Goal: Task Accomplishment & Management: Manage account settings

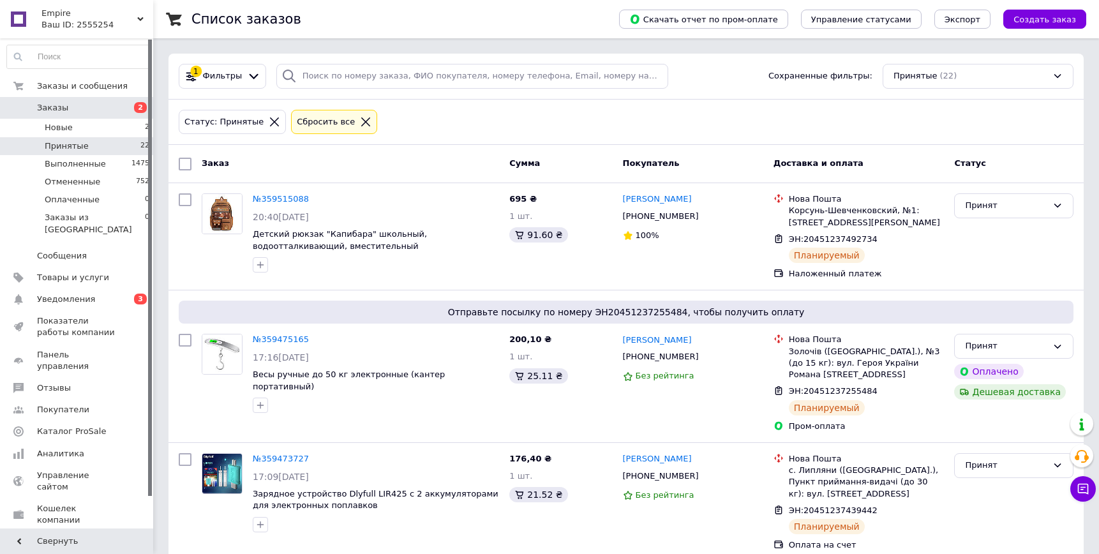
click at [59, 112] on span "Заказы" at bounding box center [52, 107] width 31 height 11
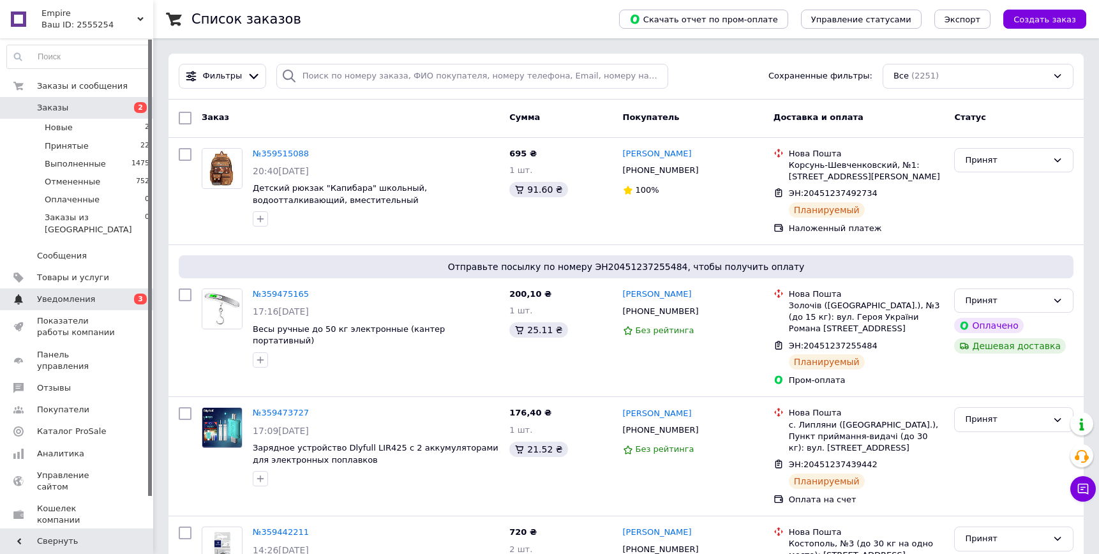
click at [100, 293] on span "Уведомления" at bounding box center [77, 298] width 81 height 11
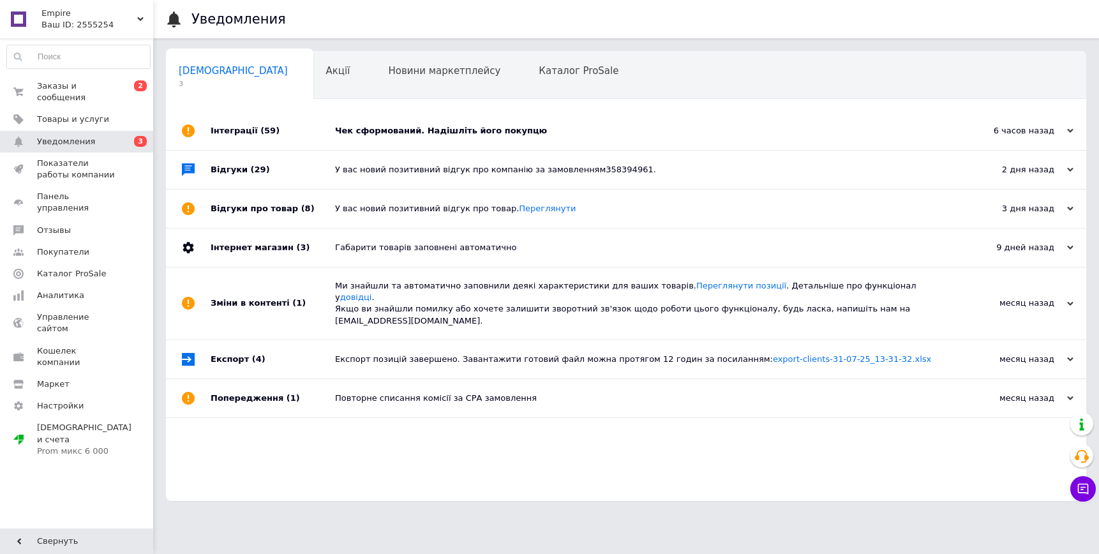
click at [419, 137] on div "Чек сформований. Надішліть його покупцю" at bounding box center [640, 130] width 611 height 11
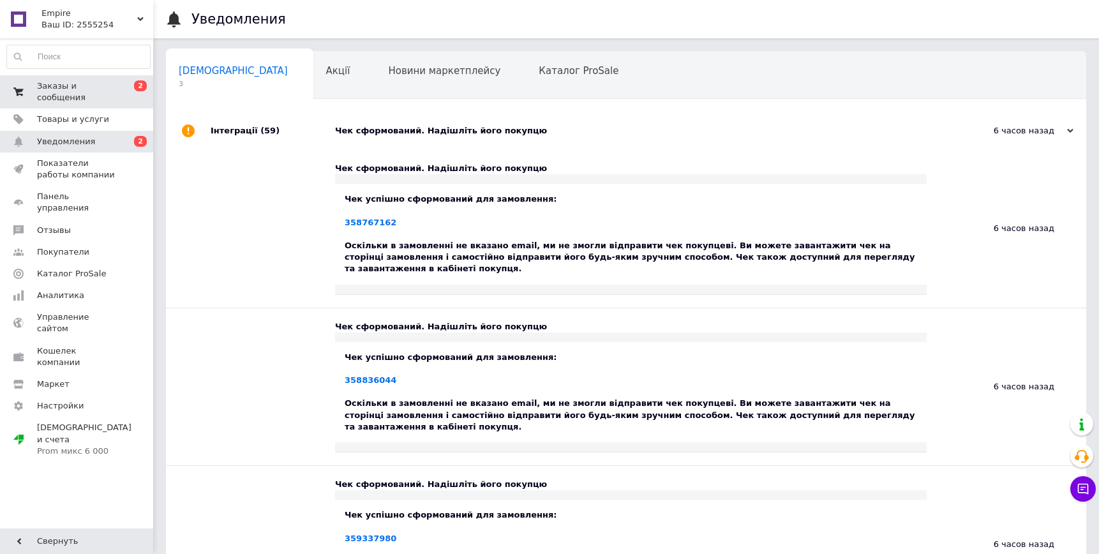
click at [86, 84] on span "Заказы и сообщения" at bounding box center [77, 91] width 81 height 23
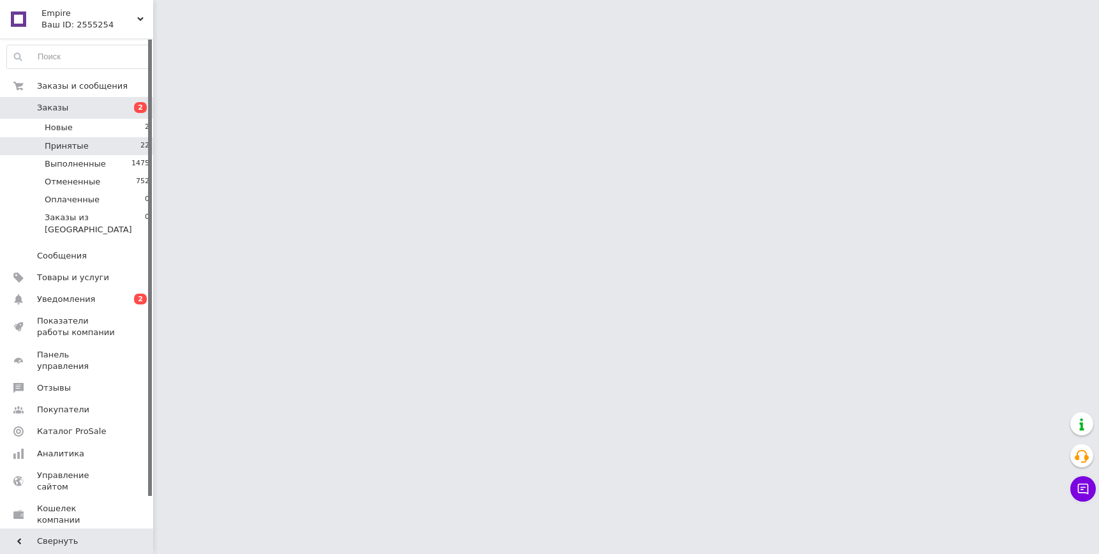
click at [87, 142] on li "Принятые 22" at bounding box center [78, 146] width 157 height 18
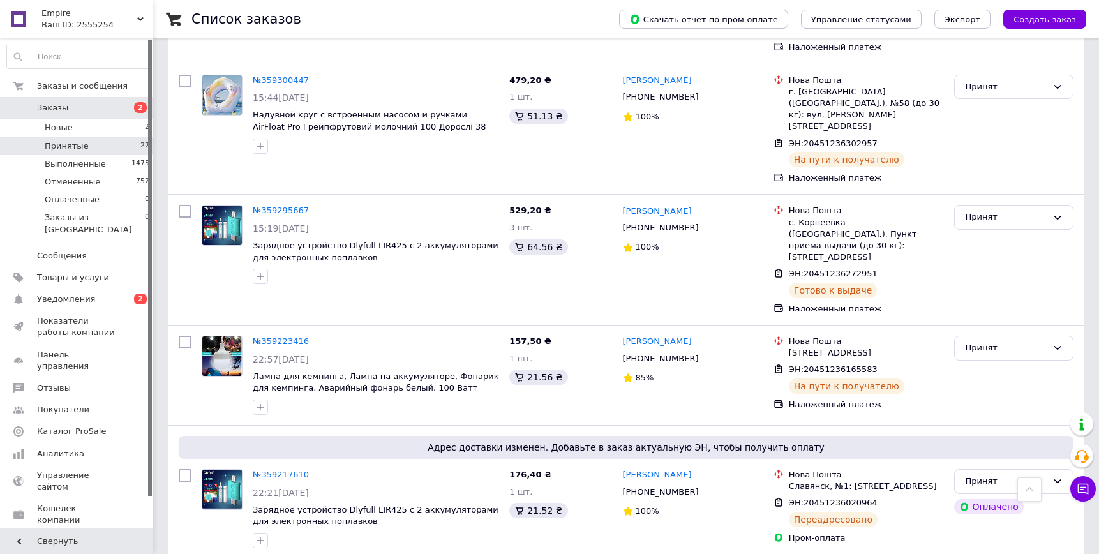
scroll to position [1229, 0]
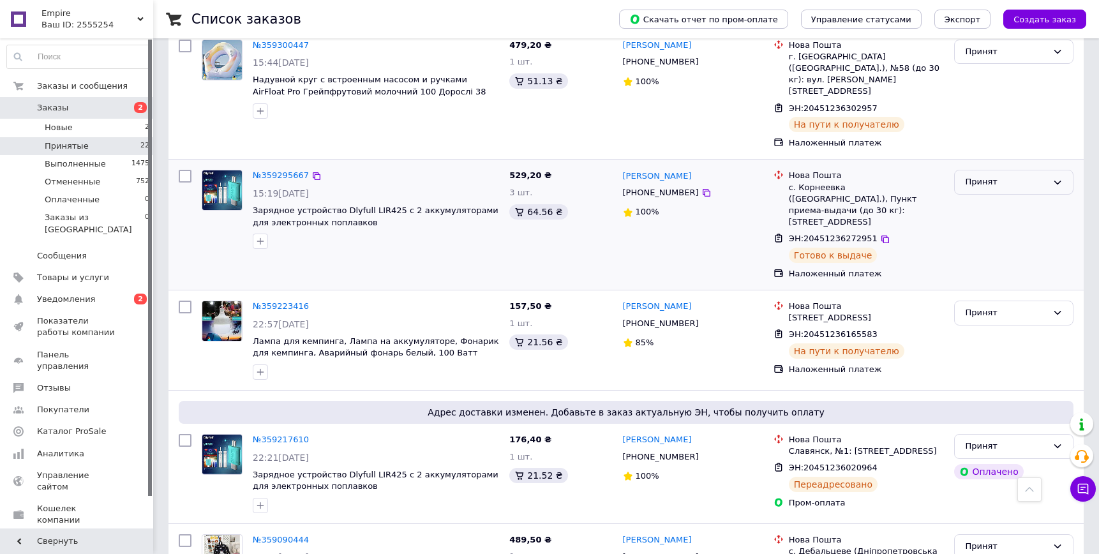
click at [1016, 175] on div "Принят" at bounding box center [1006, 181] width 82 height 13
click at [989, 197] on li "Выполнен" at bounding box center [1013, 209] width 118 height 24
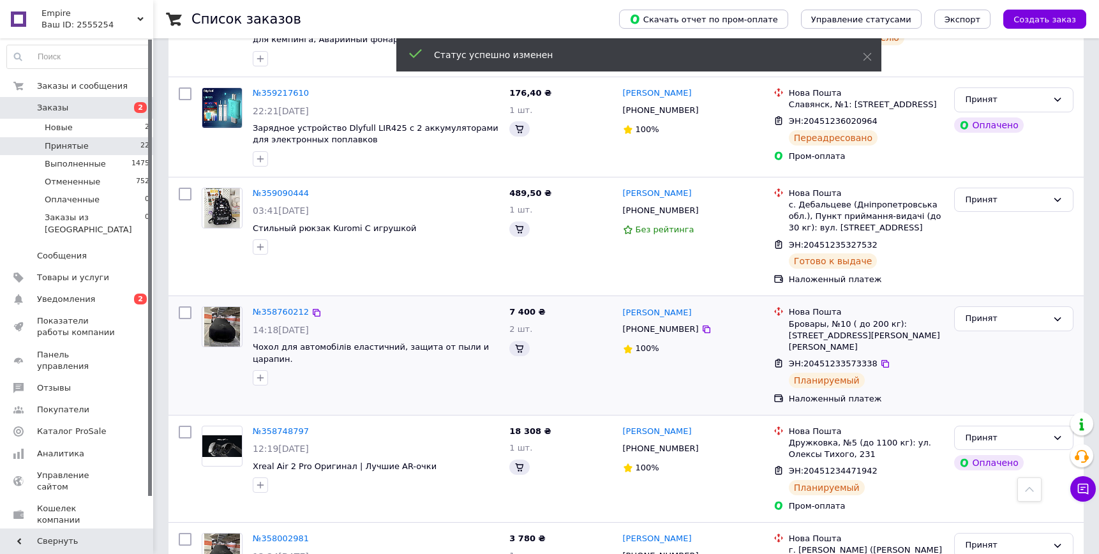
scroll to position [1542, 0]
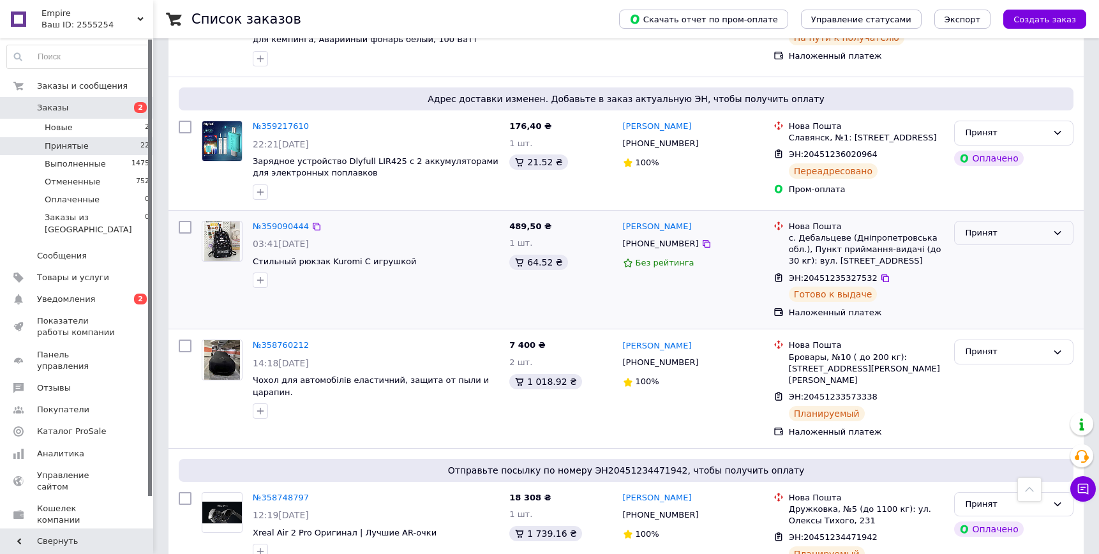
click at [998, 226] on div "Принят" at bounding box center [1006, 232] width 82 height 13
click at [986, 248] on li "Выполнен" at bounding box center [1013, 260] width 118 height 24
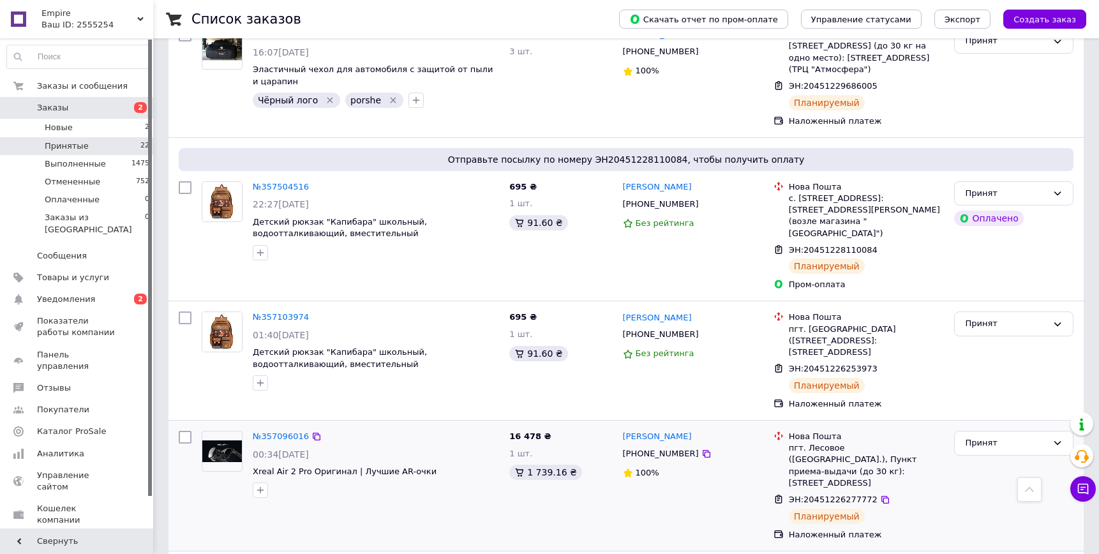
scroll to position [2378, 0]
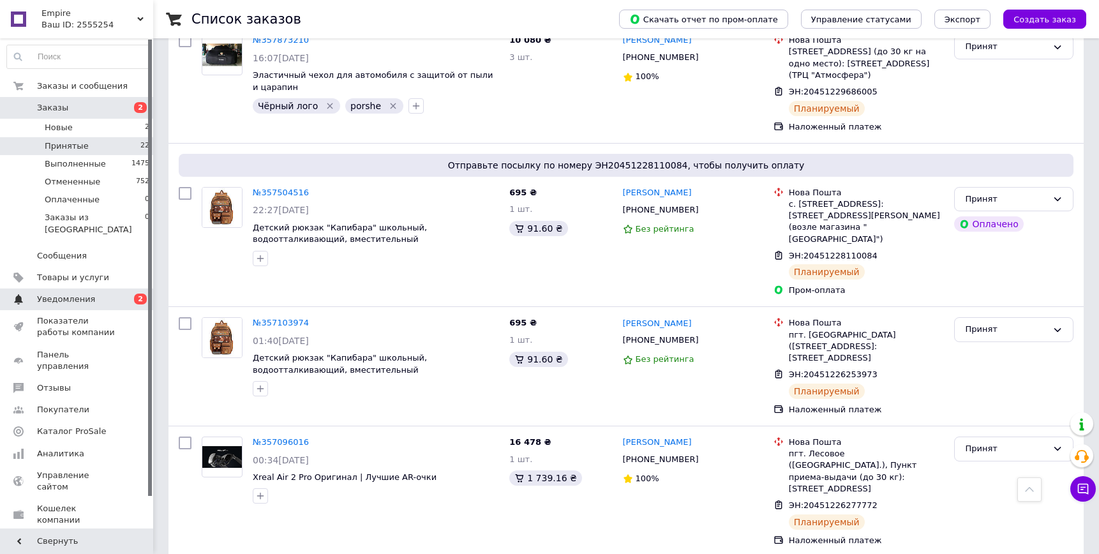
click at [80, 293] on span "Уведомления" at bounding box center [66, 298] width 58 height 11
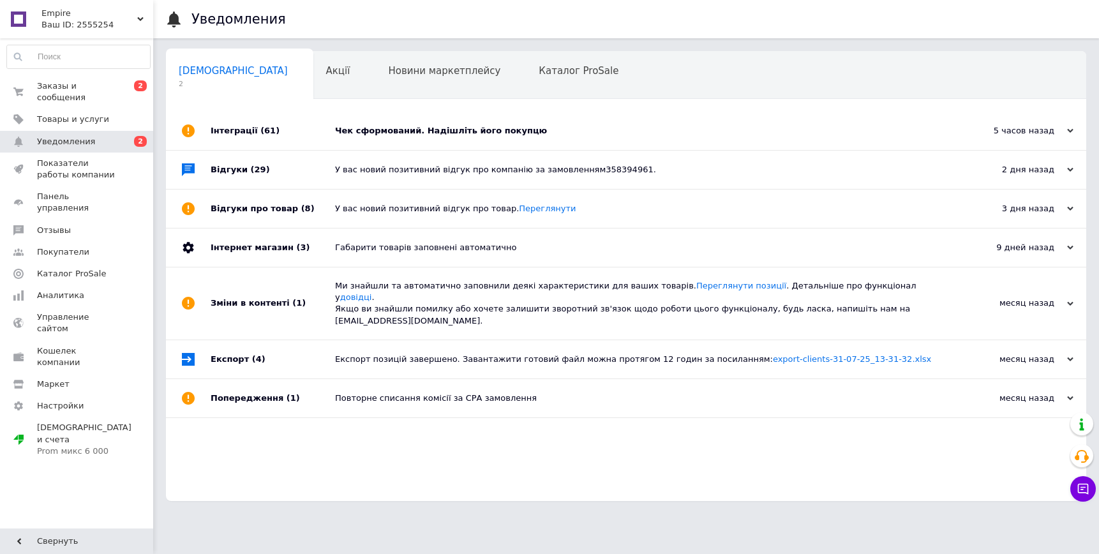
click at [365, 128] on div "Чек сформований. Надішліть його покупцю" at bounding box center [640, 130] width 611 height 11
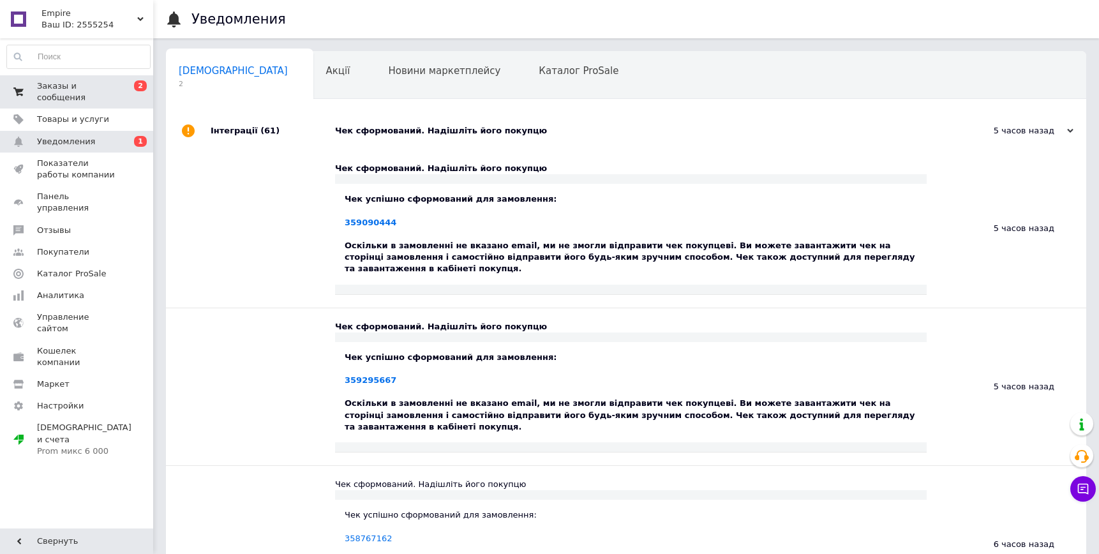
click at [103, 90] on span "Заказы и сообщения" at bounding box center [77, 91] width 81 height 23
